Goal: Navigation & Orientation: Find specific page/section

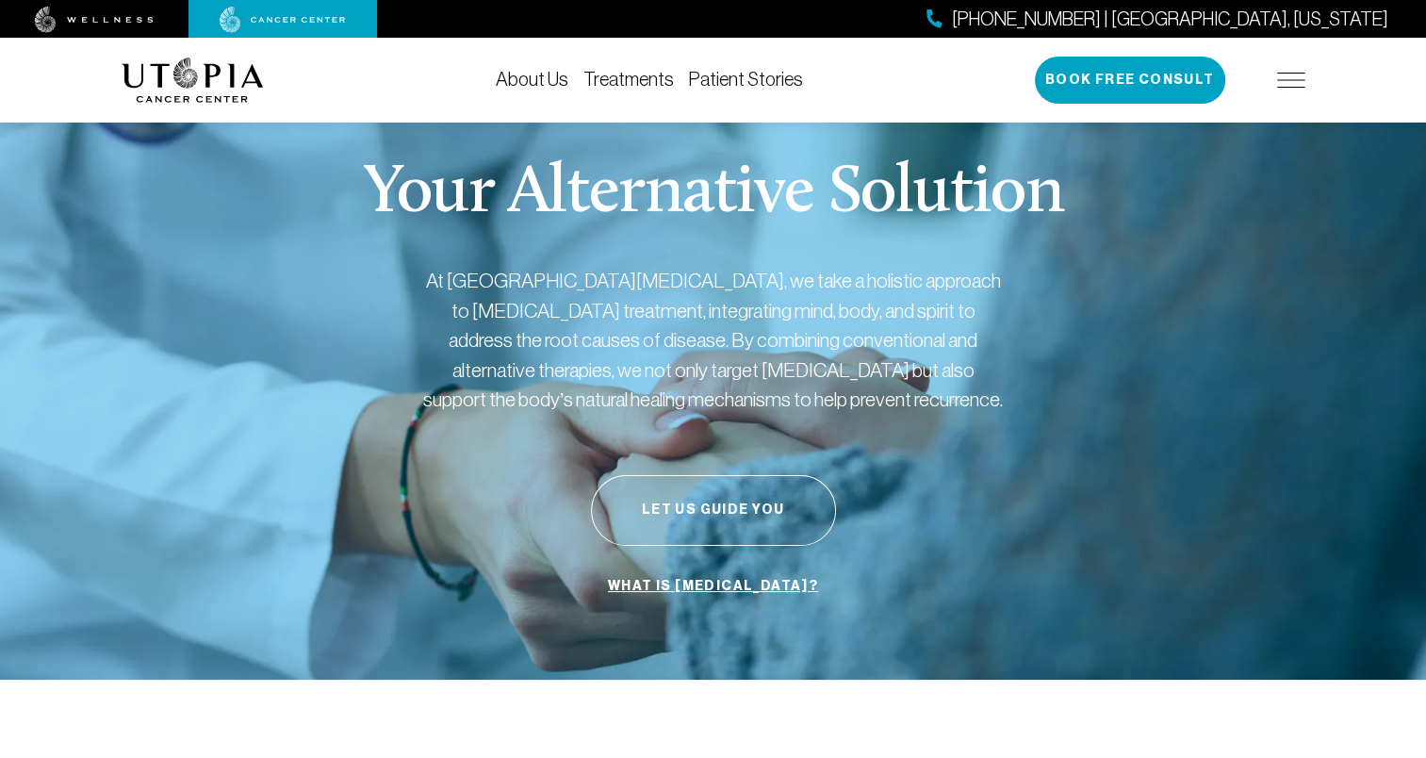
click at [148, 18] on img at bounding box center [94, 20] width 119 height 26
